Goal: Check status: Check status

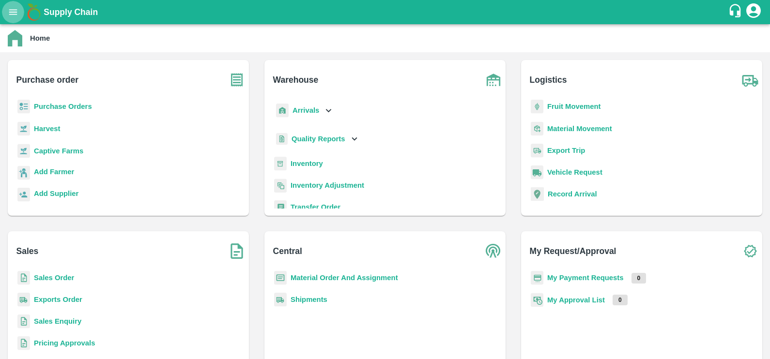
click at [15, 7] on icon "open drawer" at bounding box center [13, 12] width 11 height 11
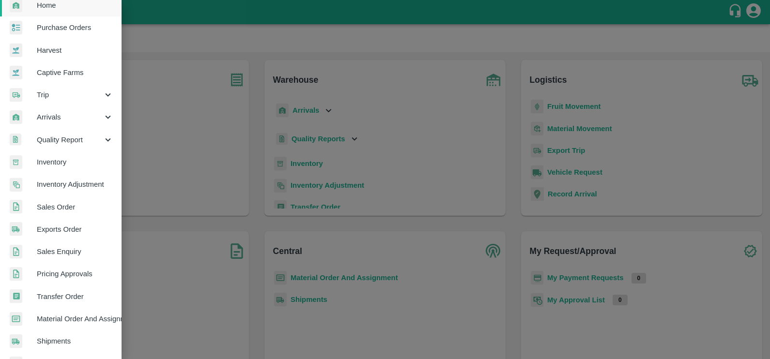
scroll to position [36, 0]
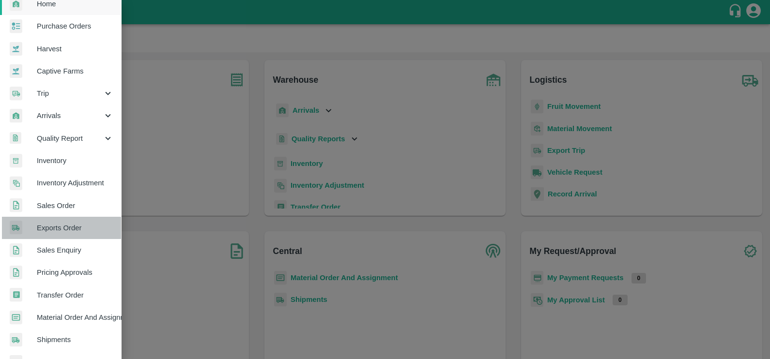
click at [70, 232] on span "Exports Order" at bounding box center [75, 228] width 76 height 11
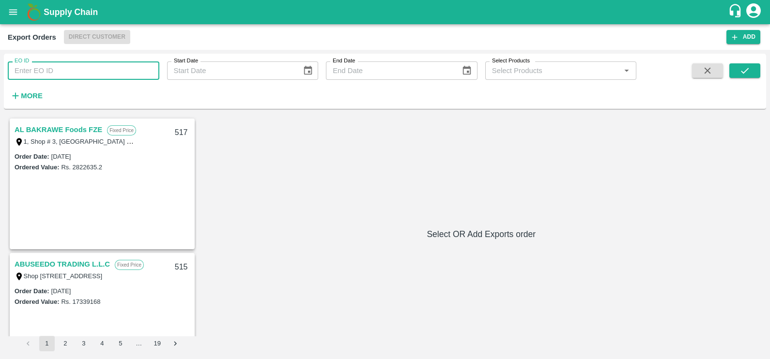
click at [70, 69] on input "EO ID" at bounding box center [84, 70] width 152 height 18
paste input "442"
type input "442"
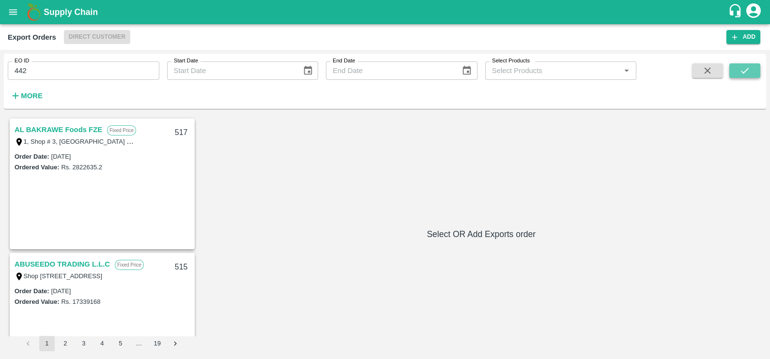
click at [743, 70] on icon "submit" at bounding box center [744, 70] width 11 height 11
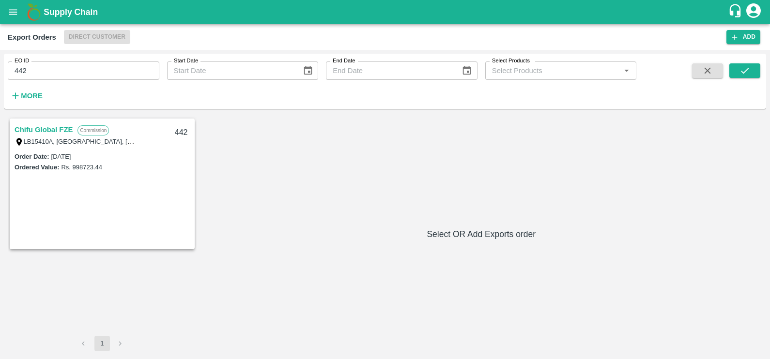
click at [42, 129] on link "Chifu Global FZE" at bounding box center [44, 129] width 58 height 13
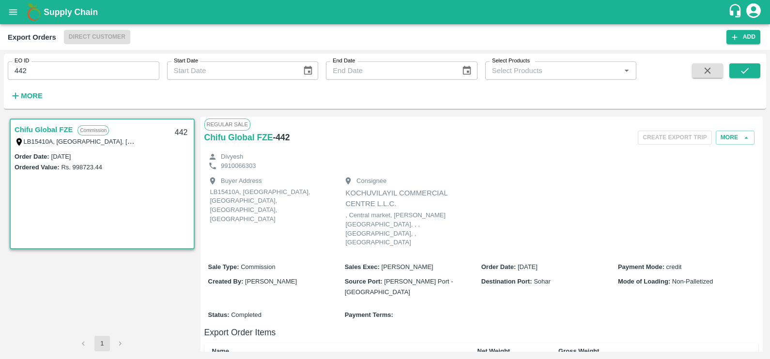
scroll to position [237, 0]
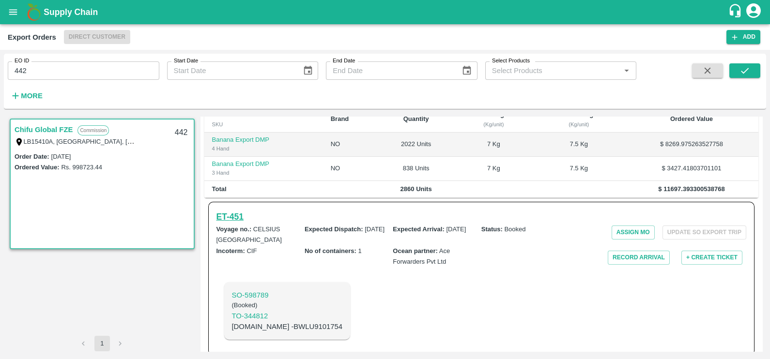
click at [241, 210] on h6 "ET- 451" at bounding box center [229, 217] width 27 height 14
click at [22, 94] on strong "More" at bounding box center [32, 96] width 22 height 8
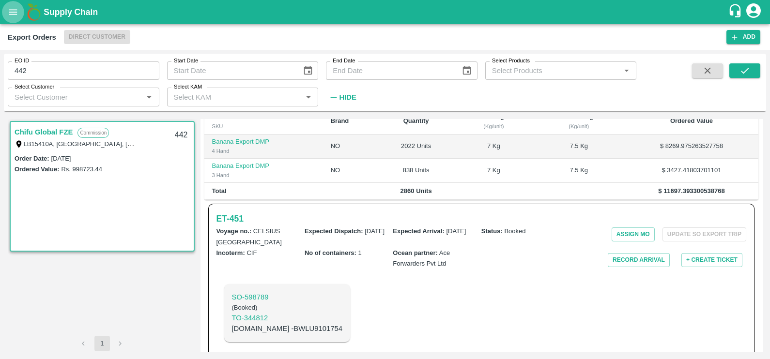
click at [12, 7] on icon "open drawer" at bounding box center [13, 12] width 11 height 11
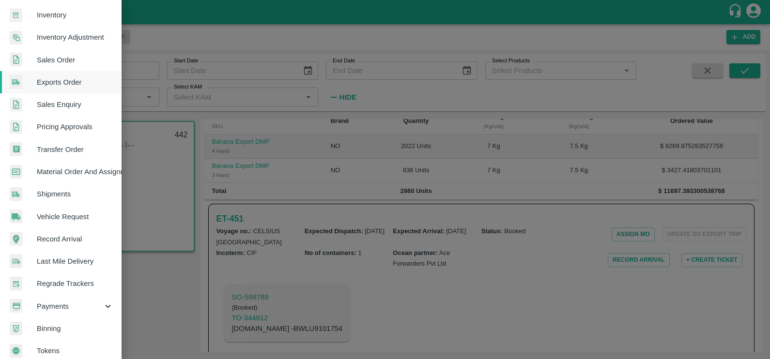
scroll to position [191, 0]
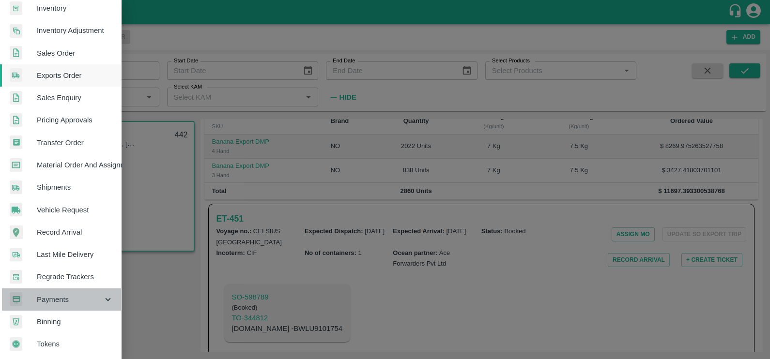
click at [88, 294] on span "Payments" at bounding box center [70, 299] width 66 height 11
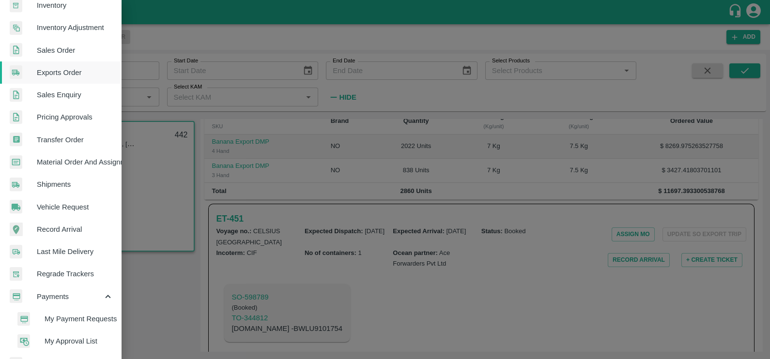
click at [88, 312] on li "My Payment Requests" at bounding box center [64, 319] width 113 height 22
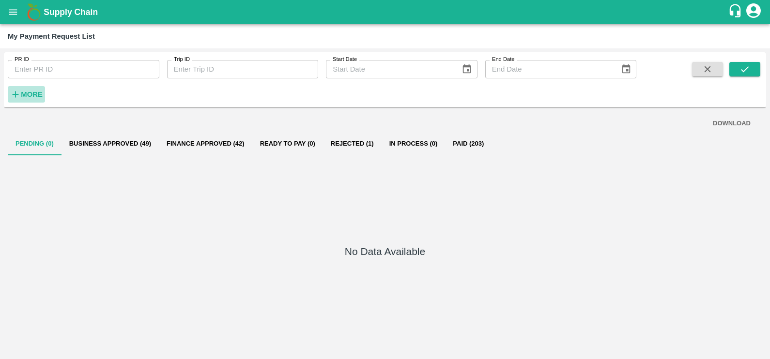
click at [24, 96] on strong "More" at bounding box center [32, 95] width 22 height 8
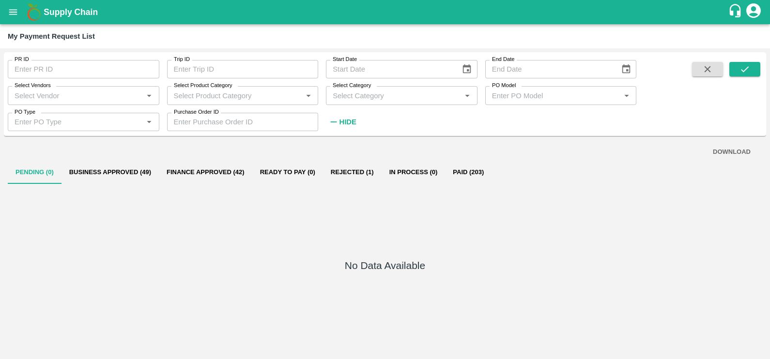
click at [14, 7] on icon "open drawer" at bounding box center [13, 12] width 11 height 11
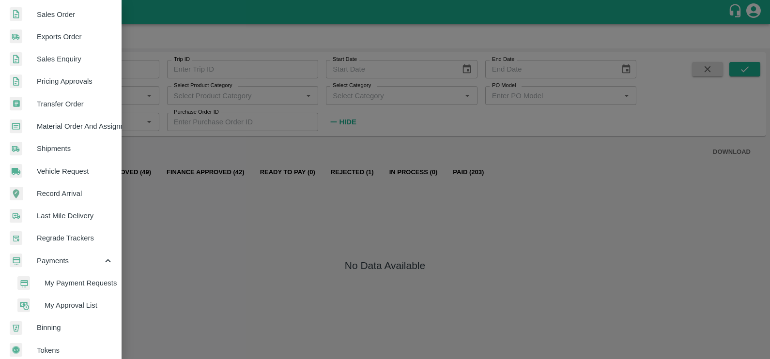
scroll to position [229, 0]
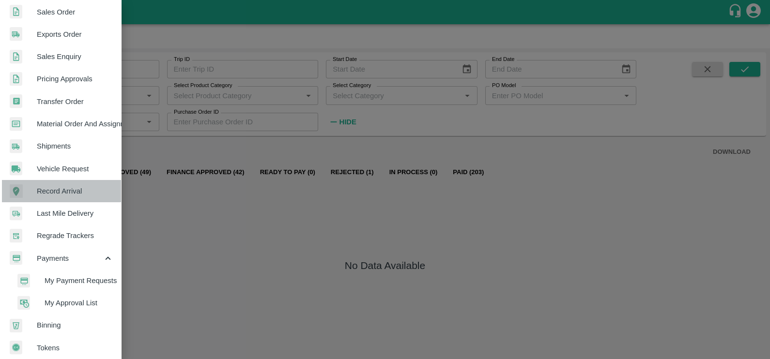
click at [68, 190] on span "Record Arrival" at bounding box center [75, 191] width 76 height 11
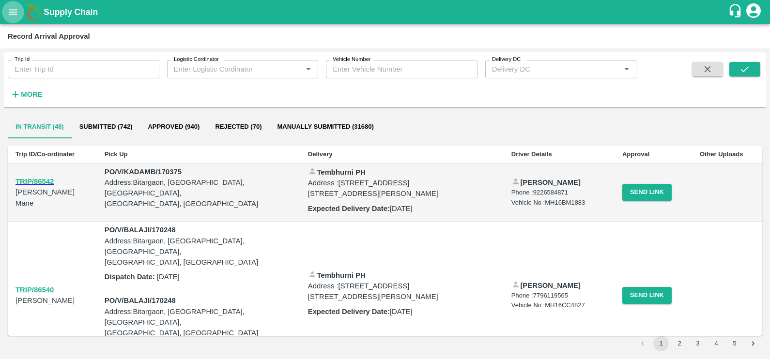
click at [12, 17] on icon "open drawer" at bounding box center [13, 12] width 11 height 11
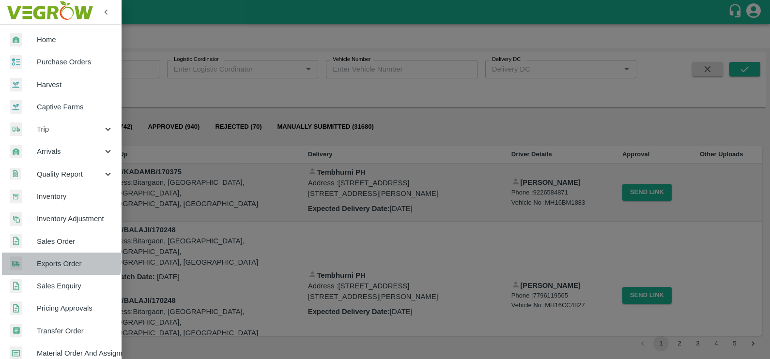
click at [50, 261] on span "Exports Order" at bounding box center [75, 264] width 76 height 11
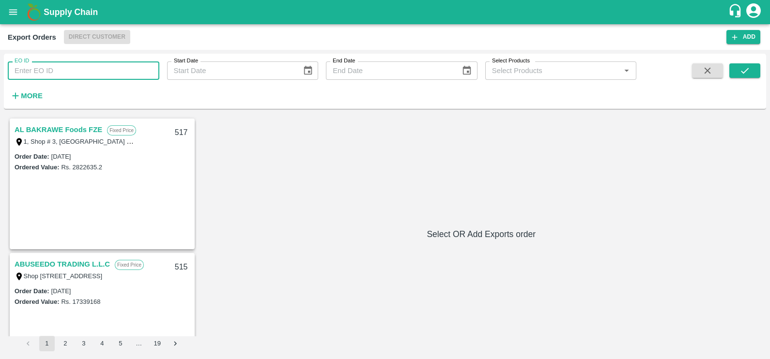
click at [68, 74] on input "EO ID" at bounding box center [84, 70] width 152 height 18
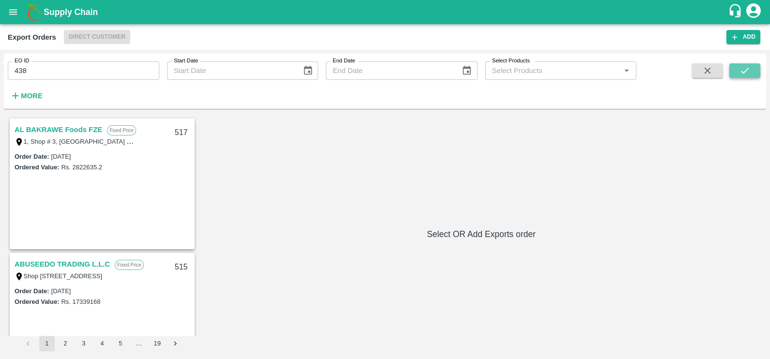
click at [749, 73] on icon "submit" at bounding box center [744, 70] width 11 height 11
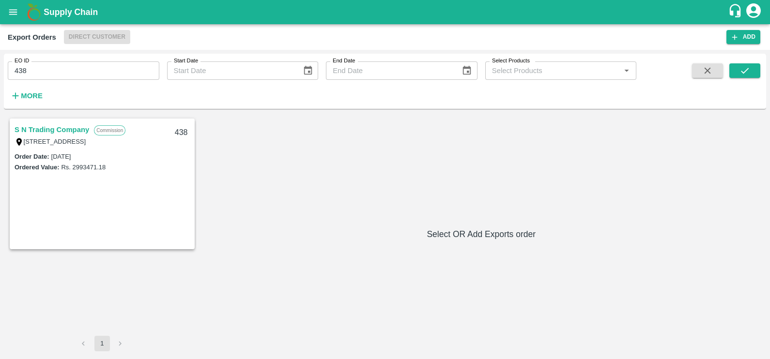
click at [69, 127] on link "S N Trading Company" at bounding box center [52, 129] width 75 height 13
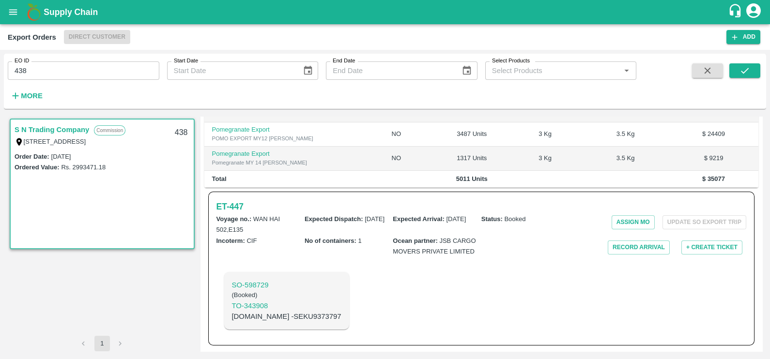
scroll to position [250, 0]
click at [228, 203] on h6 "ET- 447" at bounding box center [229, 207] width 27 height 14
click at [84, 72] on input "438" at bounding box center [84, 70] width 152 height 18
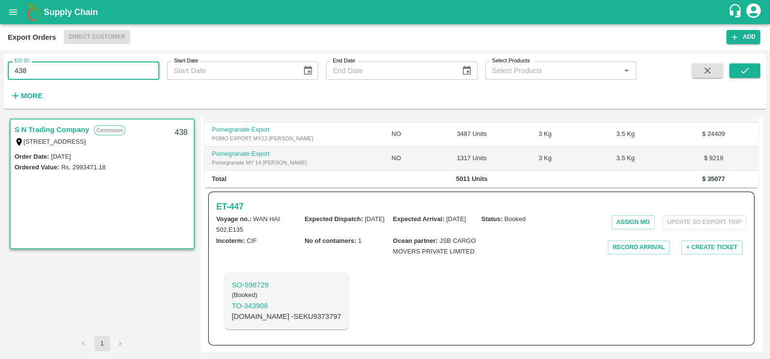
paste input "text"
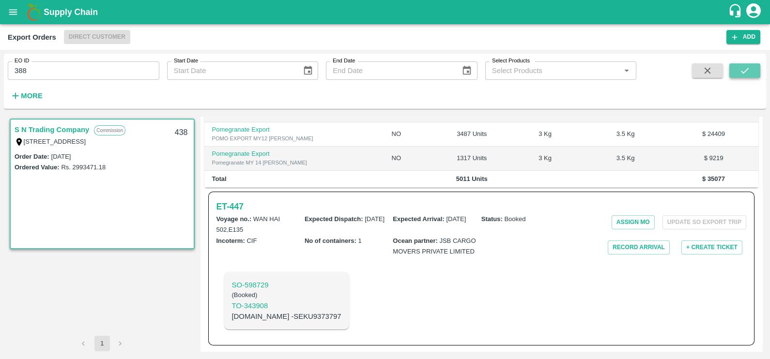
click at [741, 74] on icon "submit" at bounding box center [744, 70] width 11 height 11
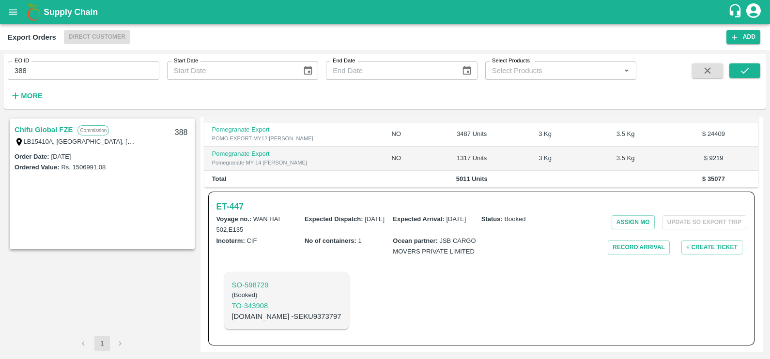
click at [61, 129] on link "Chifu Global FZE" at bounding box center [44, 129] width 58 height 13
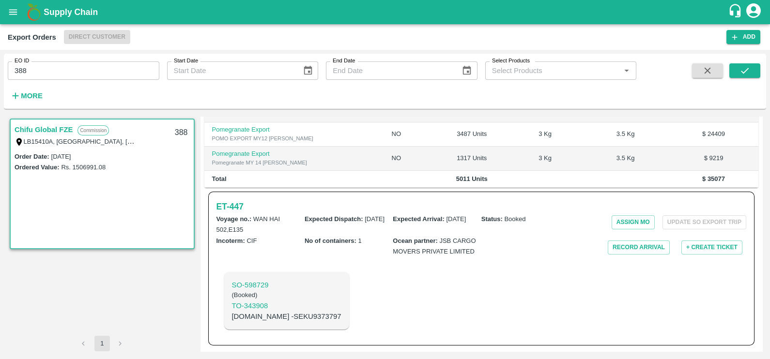
click at [61, 129] on link "Chifu Global FZE" at bounding box center [44, 129] width 58 height 13
click at [46, 126] on link "Chifu Global FZE" at bounding box center [44, 129] width 58 height 13
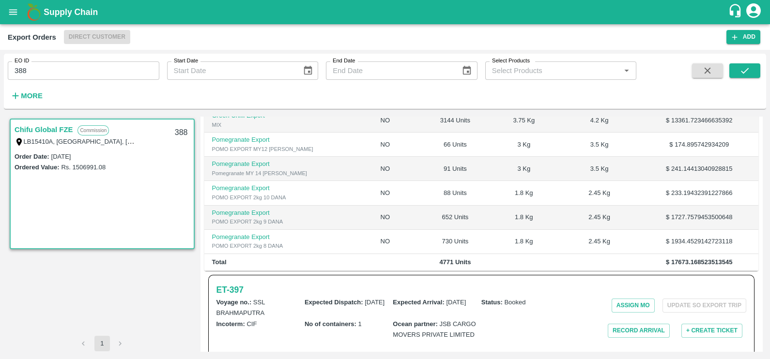
scroll to position [322, 0]
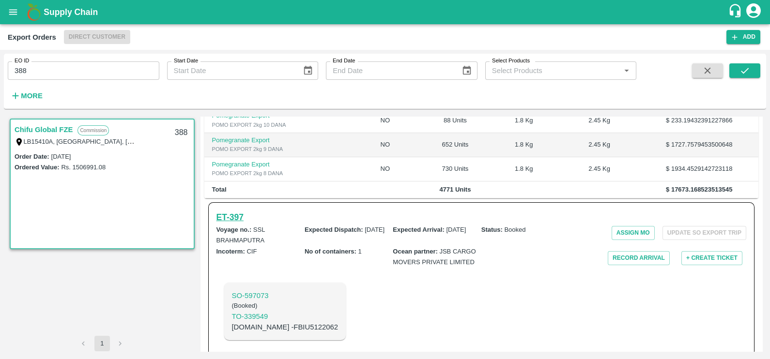
click at [227, 211] on h6 "ET- 397" at bounding box center [229, 218] width 27 height 14
click at [83, 65] on input "388" at bounding box center [84, 70] width 152 height 18
paste input "text"
type input "485"
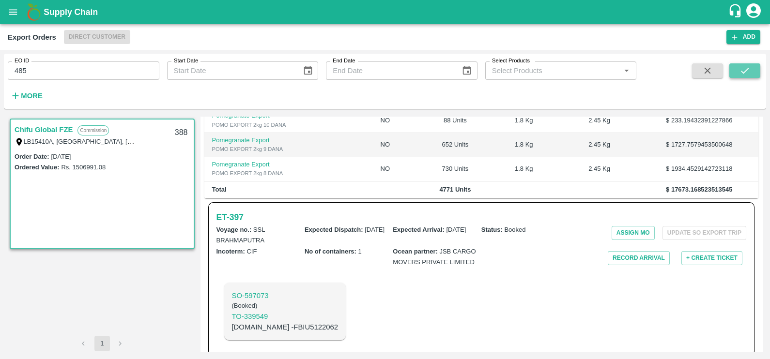
click at [743, 68] on icon "submit" at bounding box center [744, 70] width 11 height 11
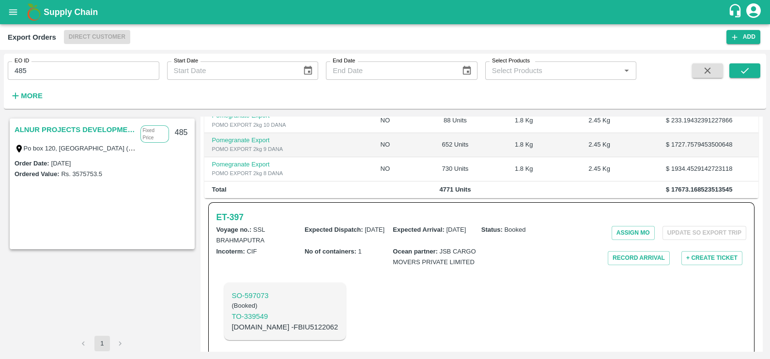
click at [96, 123] on link "ALNUR PROJECTS DEVELOPMENT" at bounding box center [75, 129] width 121 height 13
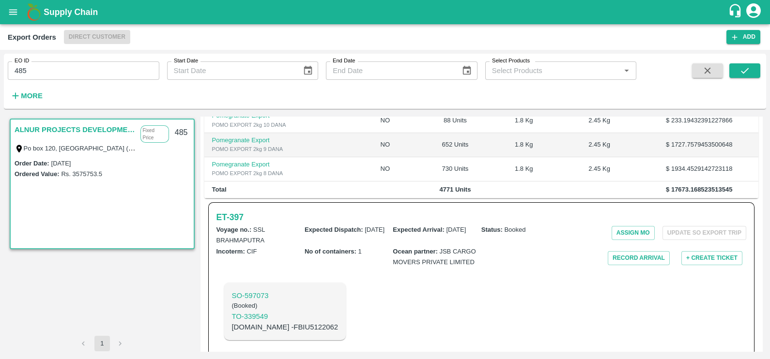
scroll to position [214, 0]
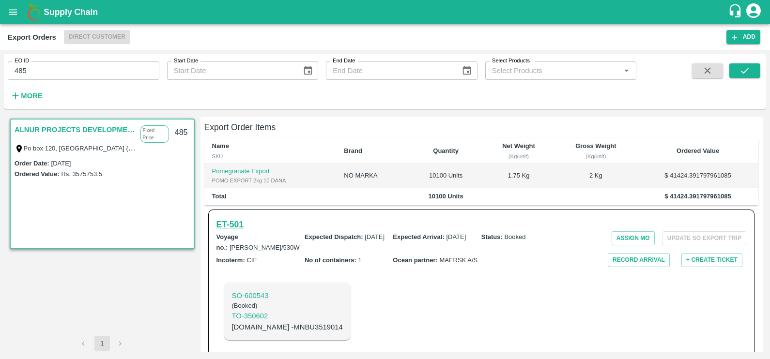
click at [224, 218] on h6 "ET- 501" at bounding box center [229, 225] width 27 height 14
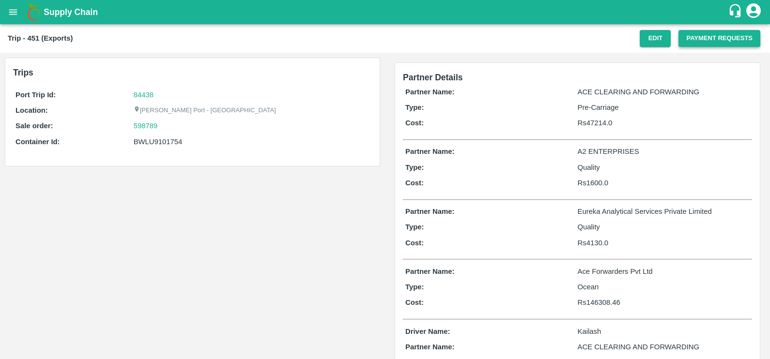
click at [688, 36] on button "Payment Requests" at bounding box center [719, 38] width 82 height 17
click at [688, 42] on button "Payment Requests" at bounding box center [719, 38] width 82 height 17
click at [685, 41] on button "Payment Requests" at bounding box center [719, 38] width 82 height 17
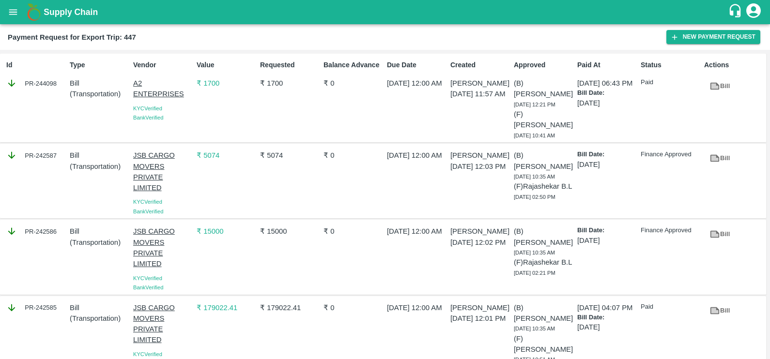
scroll to position [94, 0]
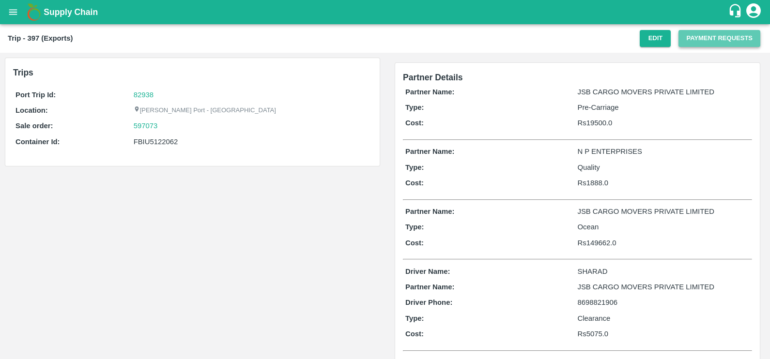
click at [699, 37] on button "Payment Requests" at bounding box center [719, 38] width 82 height 17
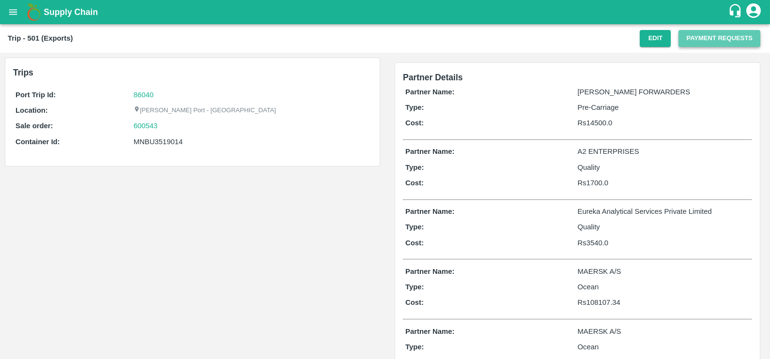
click at [691, 43] on button "Payment Requests" at bounding box center [719, 38] width 82 height 17
